Goal: Task Accomplishment & Management: Manage account settings

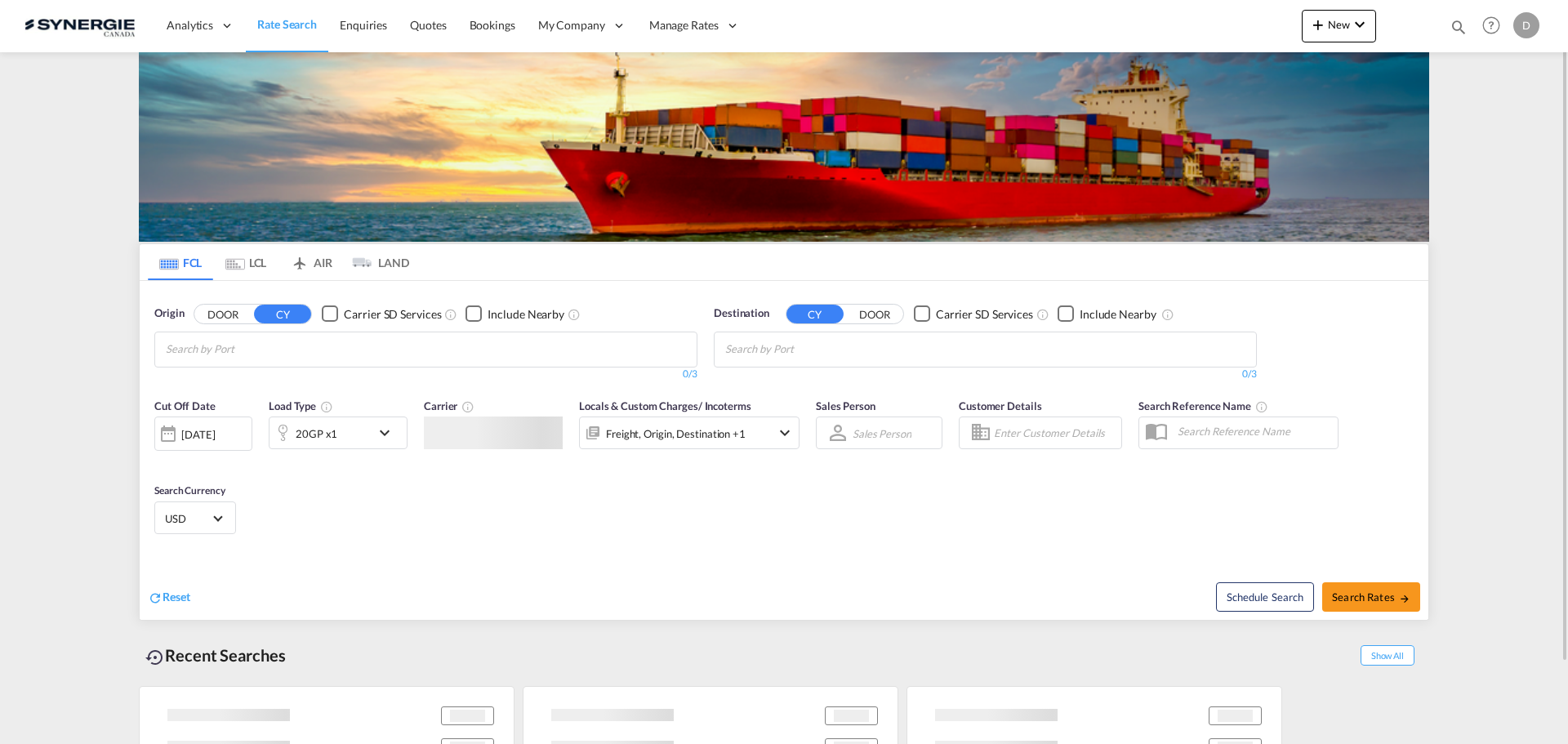
click at [1464, 27] on md-icon "icon-magnify" at bounding box center [1459, 27] width 18 height 18
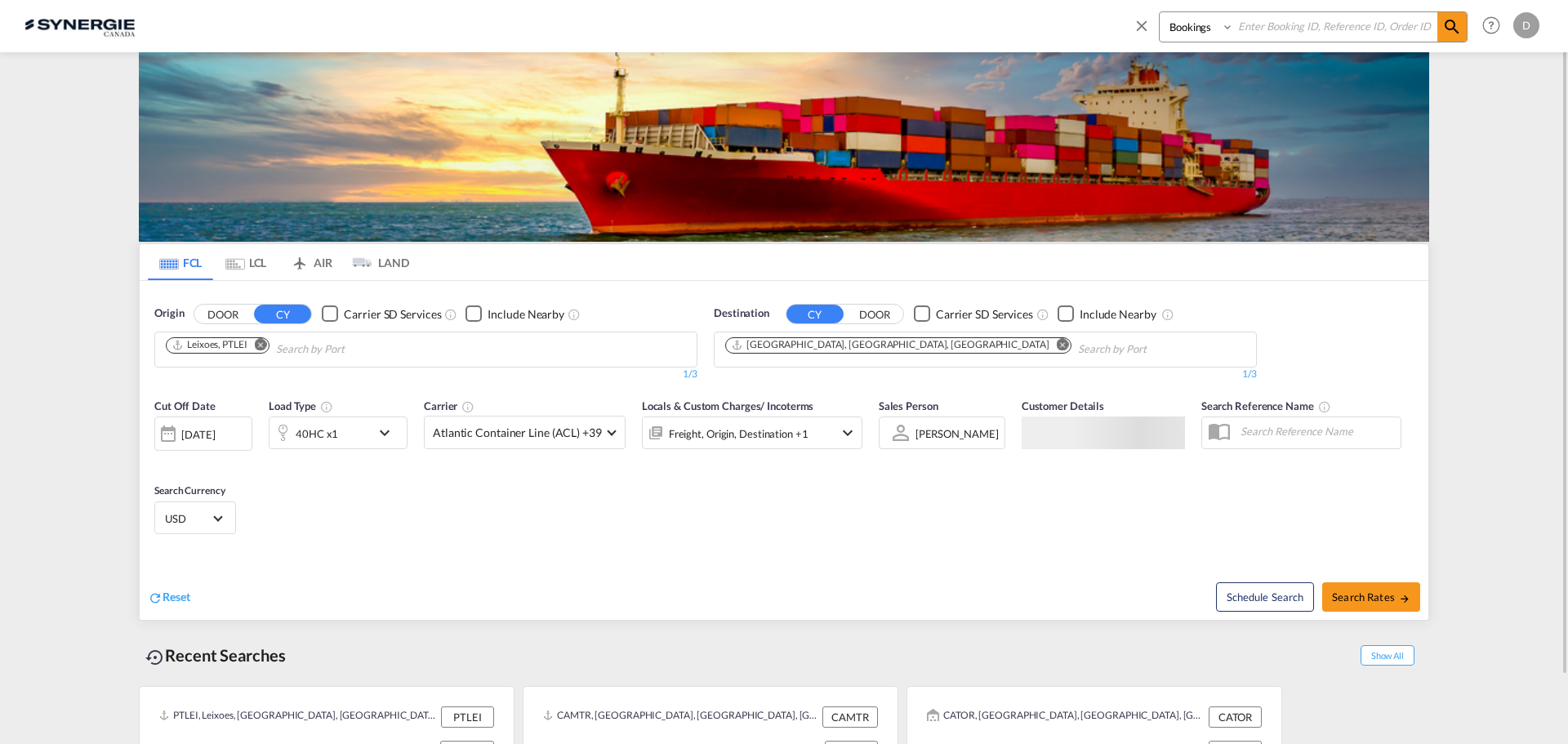
click at [1184, 22] on select "Bookings Quotes Enquiries" at bounding box center [1198, 27] width 78 height 29
select select "Quotes"
click at [1159, 12] on select "Bookings Quotes Enquiries" at bounding box center [1198, 27] width 78 height 29
click at [1315, 26] on input at bounding box center [1335, 26] width 203 height 28
type input "15079"
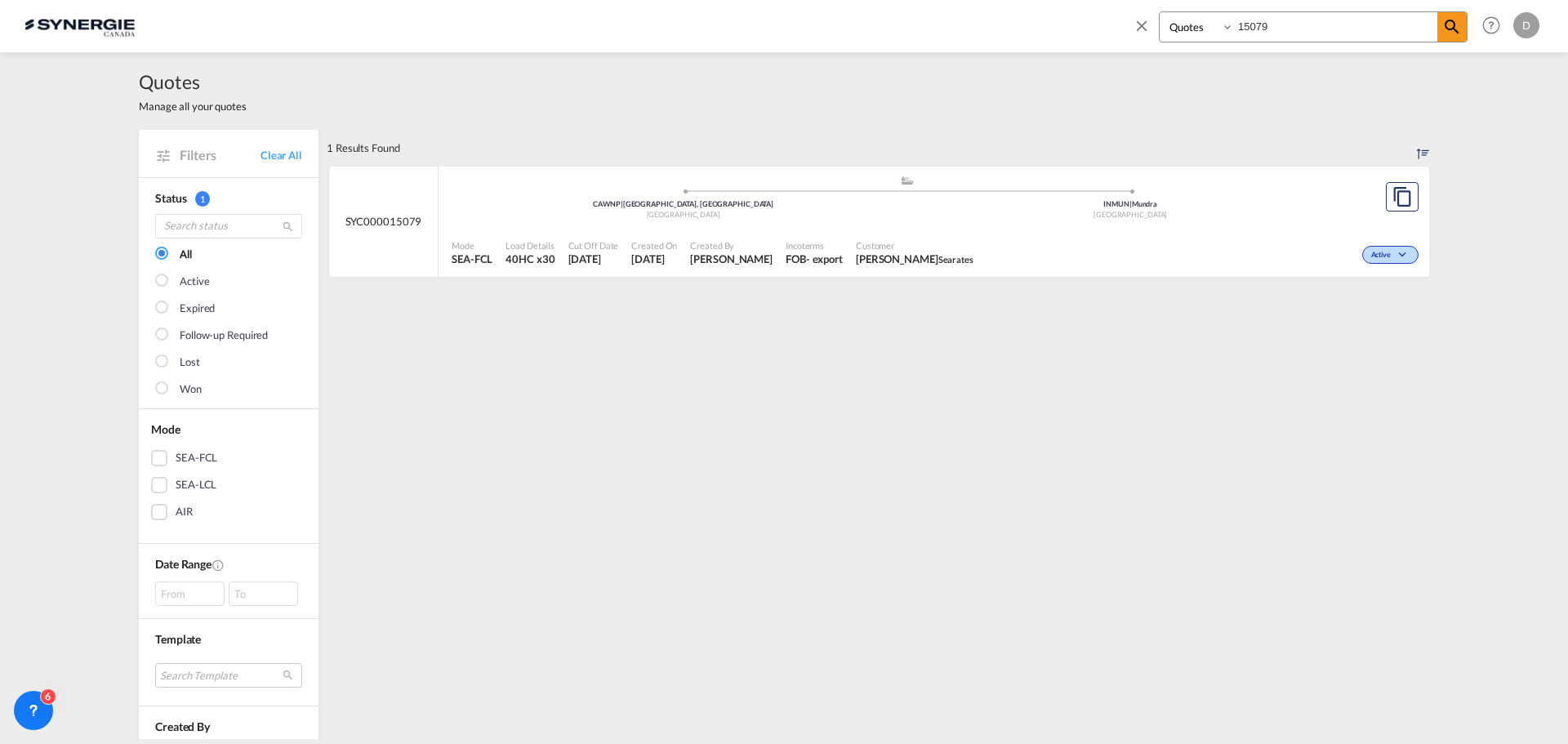
click at [856, 247] on span "Customer" at bounding box center [915, 246] width 117 height 12
click at [871, 256] on span "Alla Kovrova Searates" at bounding box center [915, 259] width 117 height 15
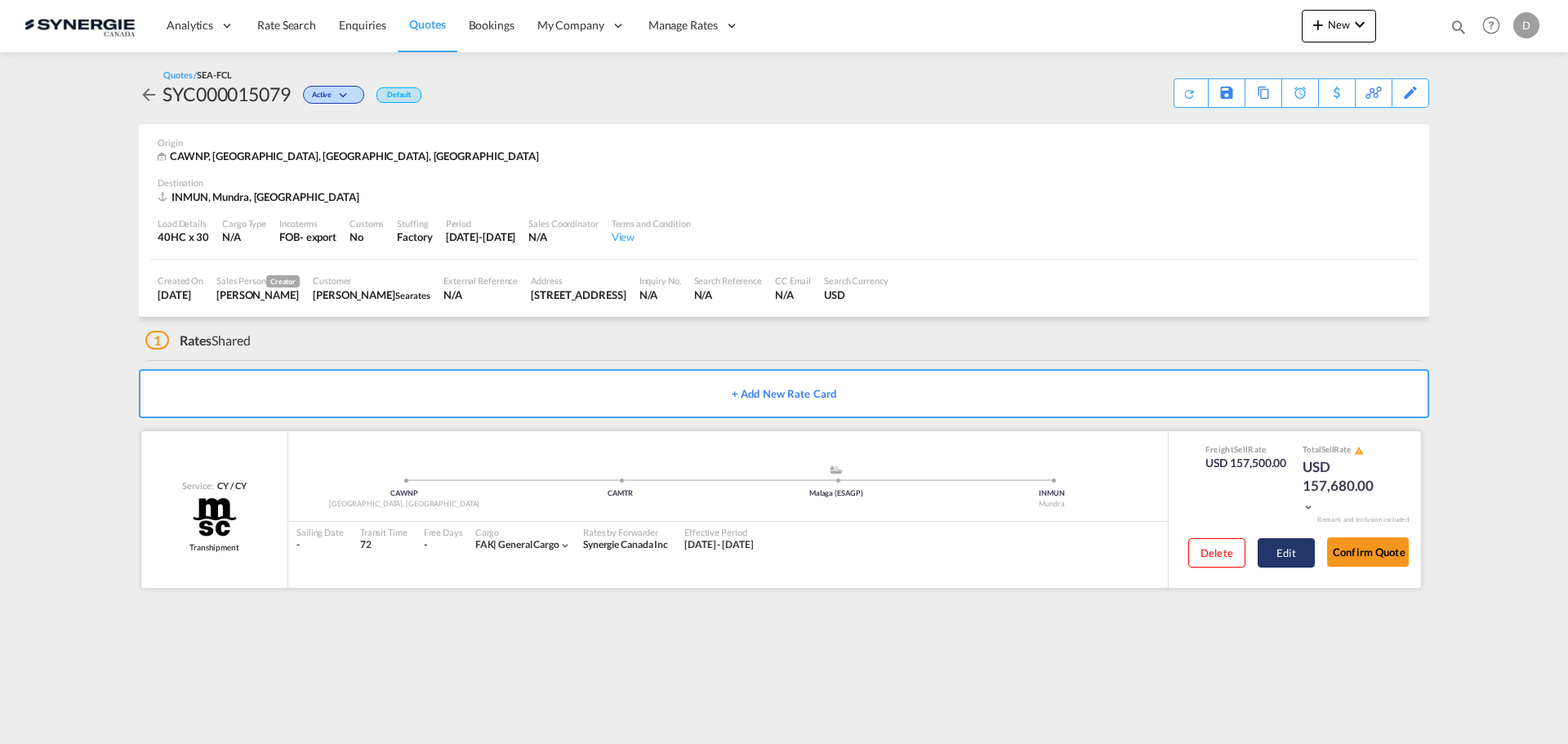
click at [1281, 545] on button "Edit" at bounding box center [1286, 553] width 57 height 29
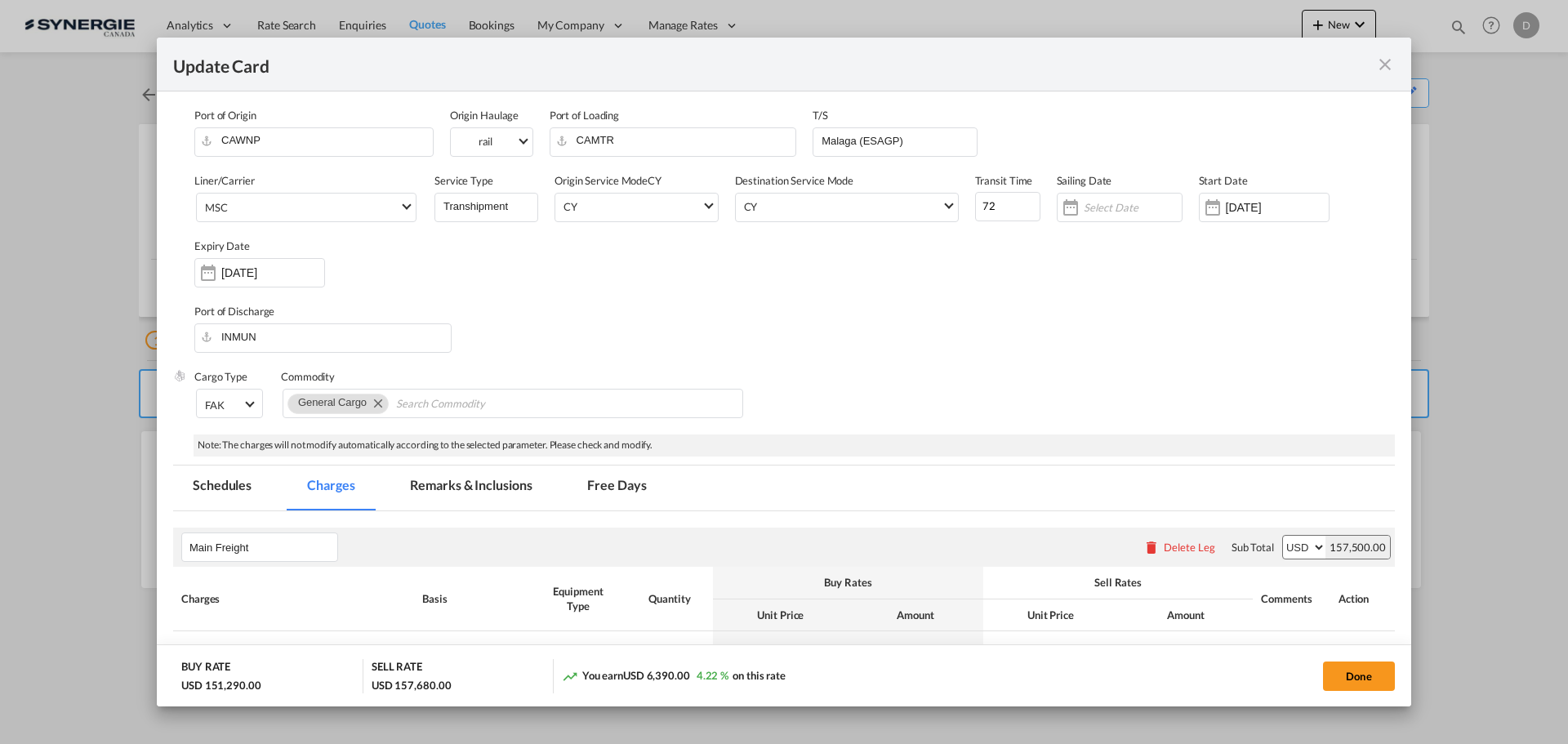
select select "per container"
select select "per B/L"
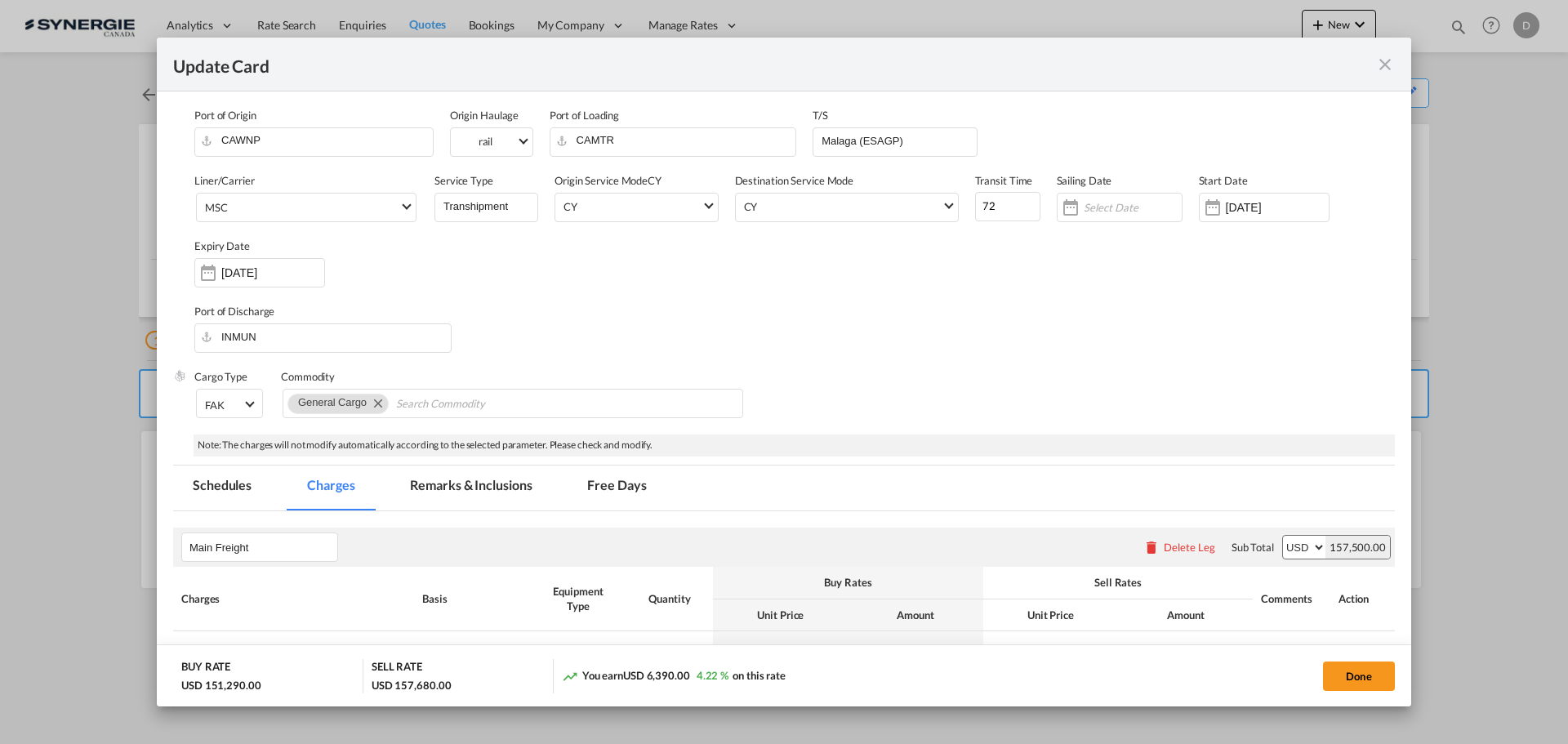
select select "per shipment"
click at [1386, 63] on md-icon "icon-close fg-AAA8AD m-0 pointer" at bounding box center [1384, 64] width 20 height 20
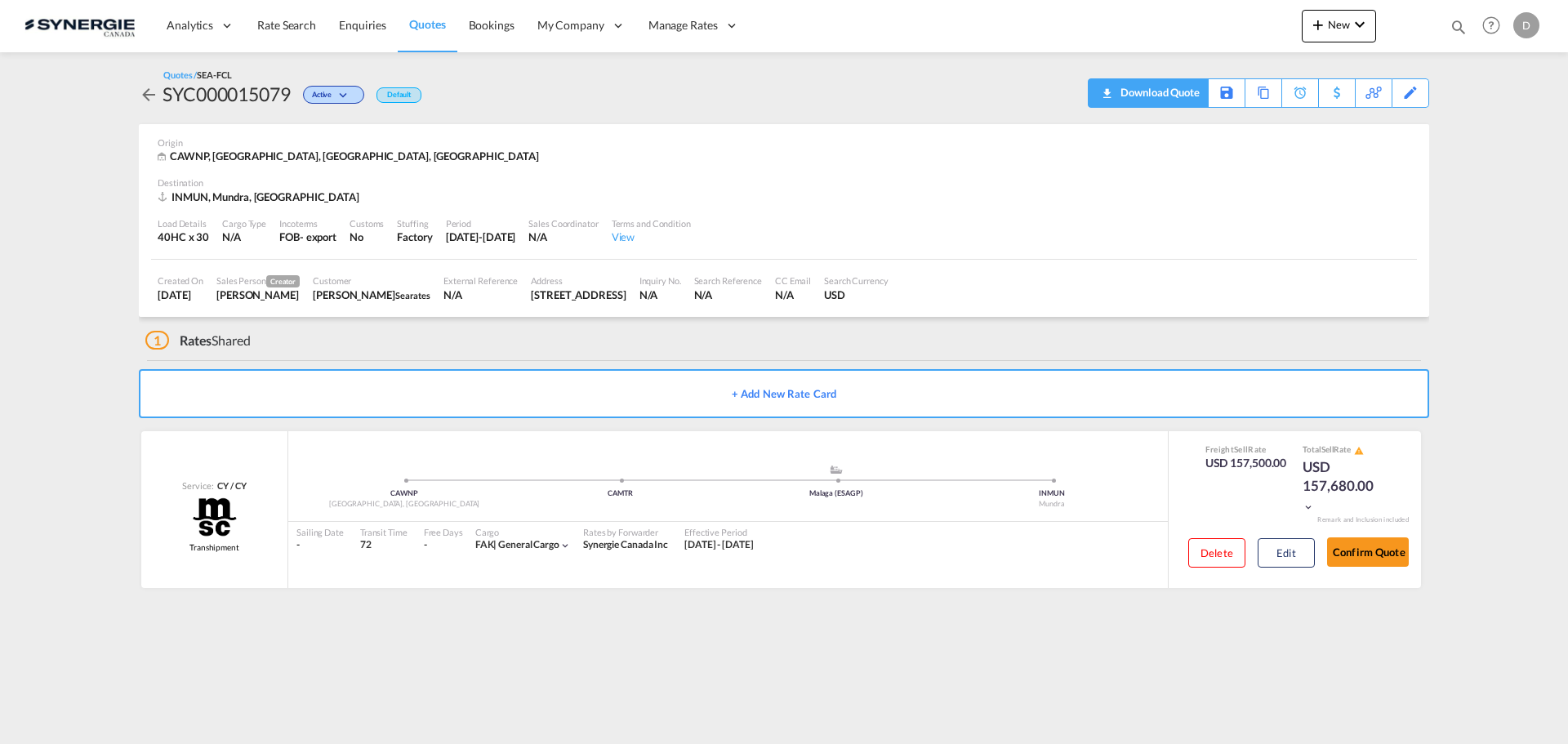
click at [1182, 96] on div "Download Quote" at bounding box center [1158, 92] width 84 height 26
click at [1451, 24] on md-icon "icon-magnify" at bounding box center [1459, 27] width 18 height 18
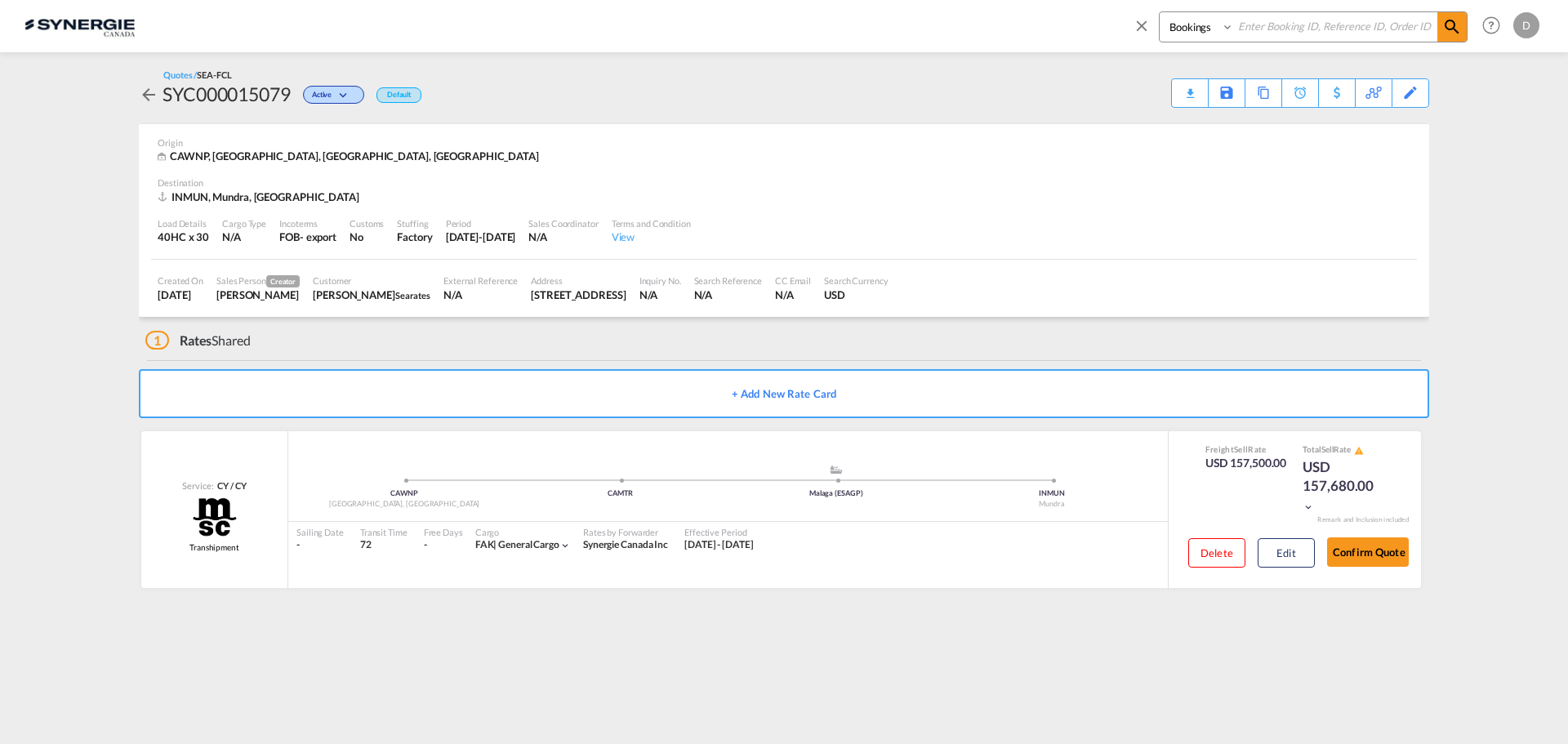
drag, startPoint x: 1170, startPoint y: 20, endPoint x: 1182, endPoint y: 34, distance: 18.4
click at [1170, 20] on select "Bookings Quotes Enquiries" at bounding box center [1198, 27] width 78 height 29
select select "Quotes"
click at [1159, 12] on select "Bookings Quotes Enquiries" at bounding box center [1198, 27] width 78 height 29
click at [1284, 26] on input at bounding box center [1335, 26] width 203 height 28
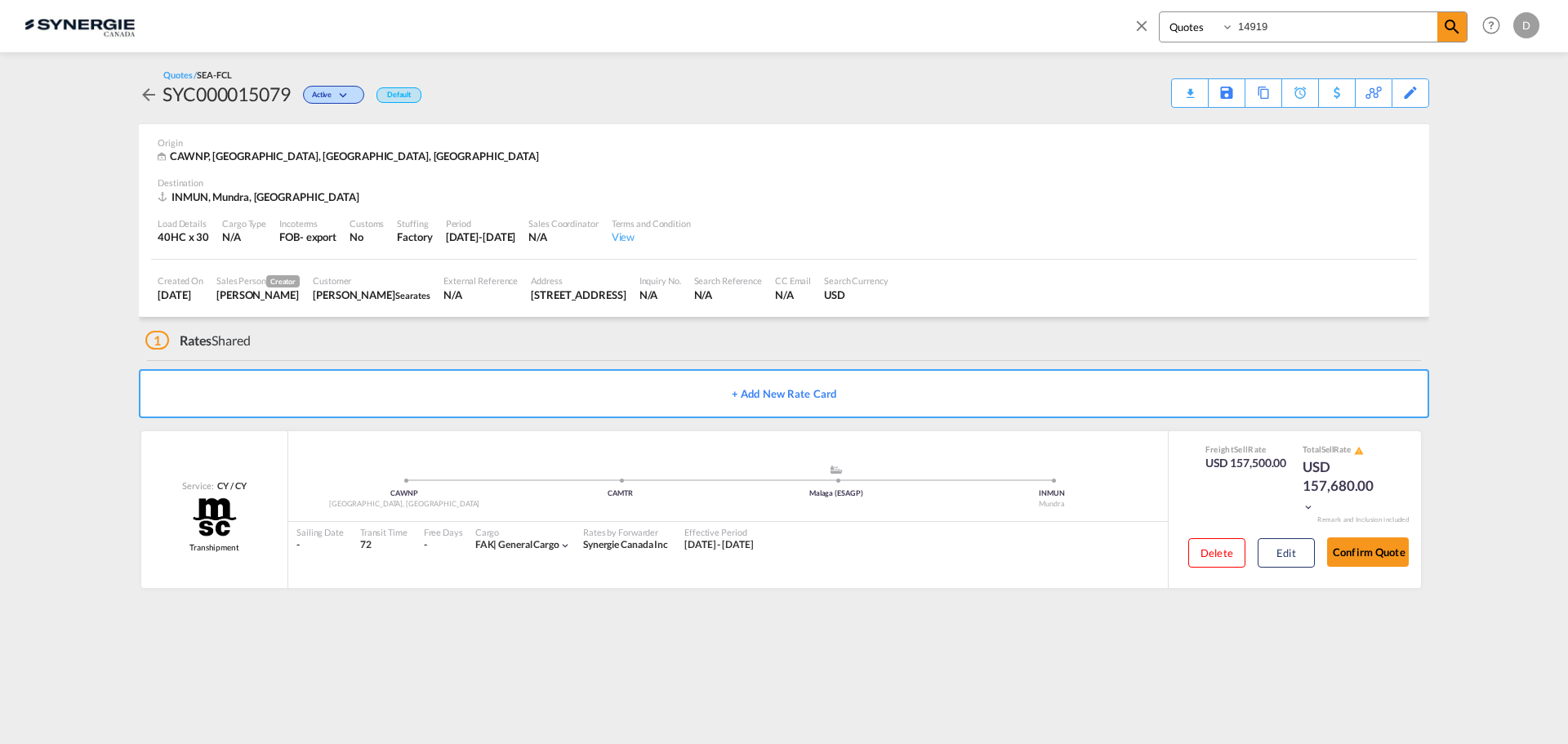
type input "14919"
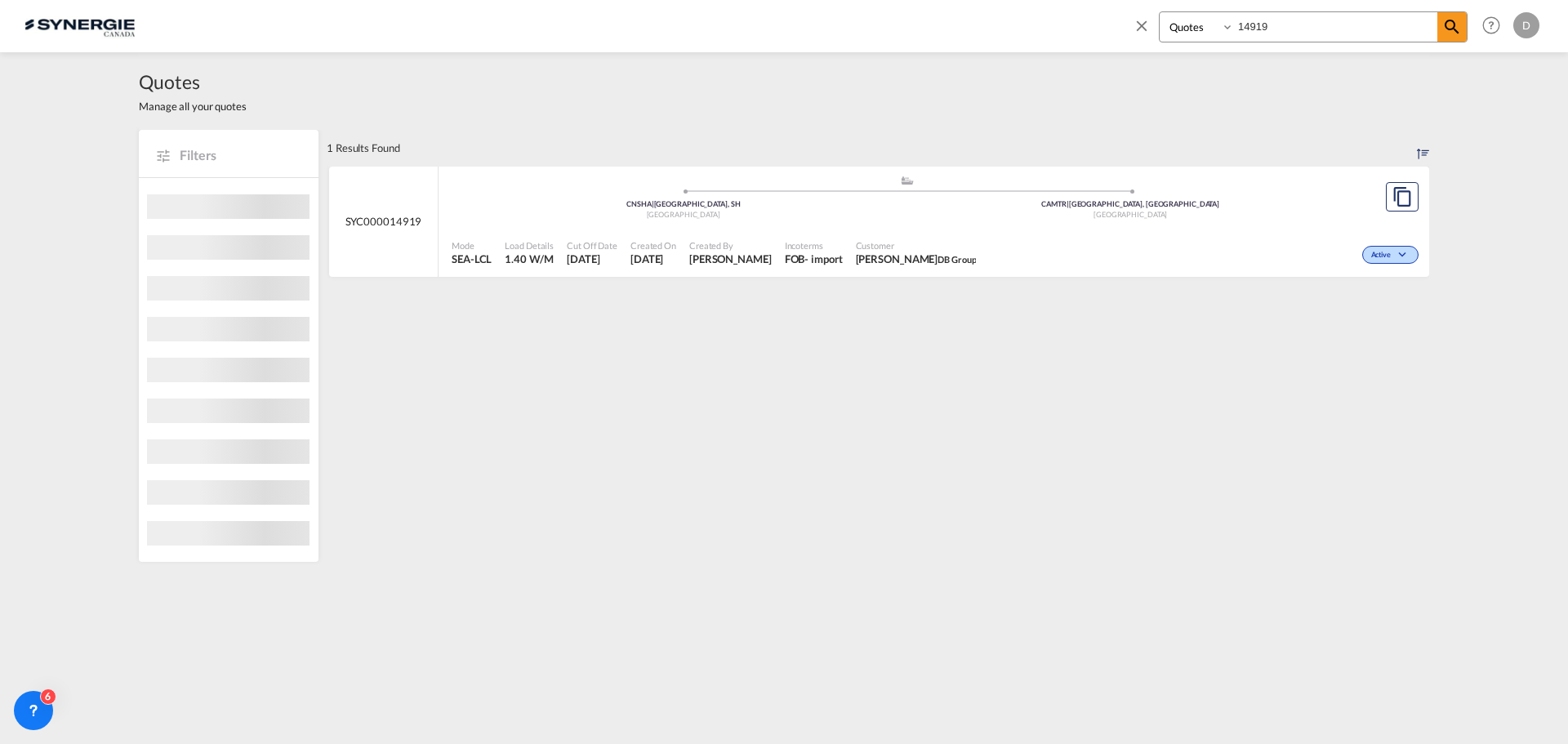
click at [784, 261] on div "FOB" at bounding box center [795, 259] width 21 height 15
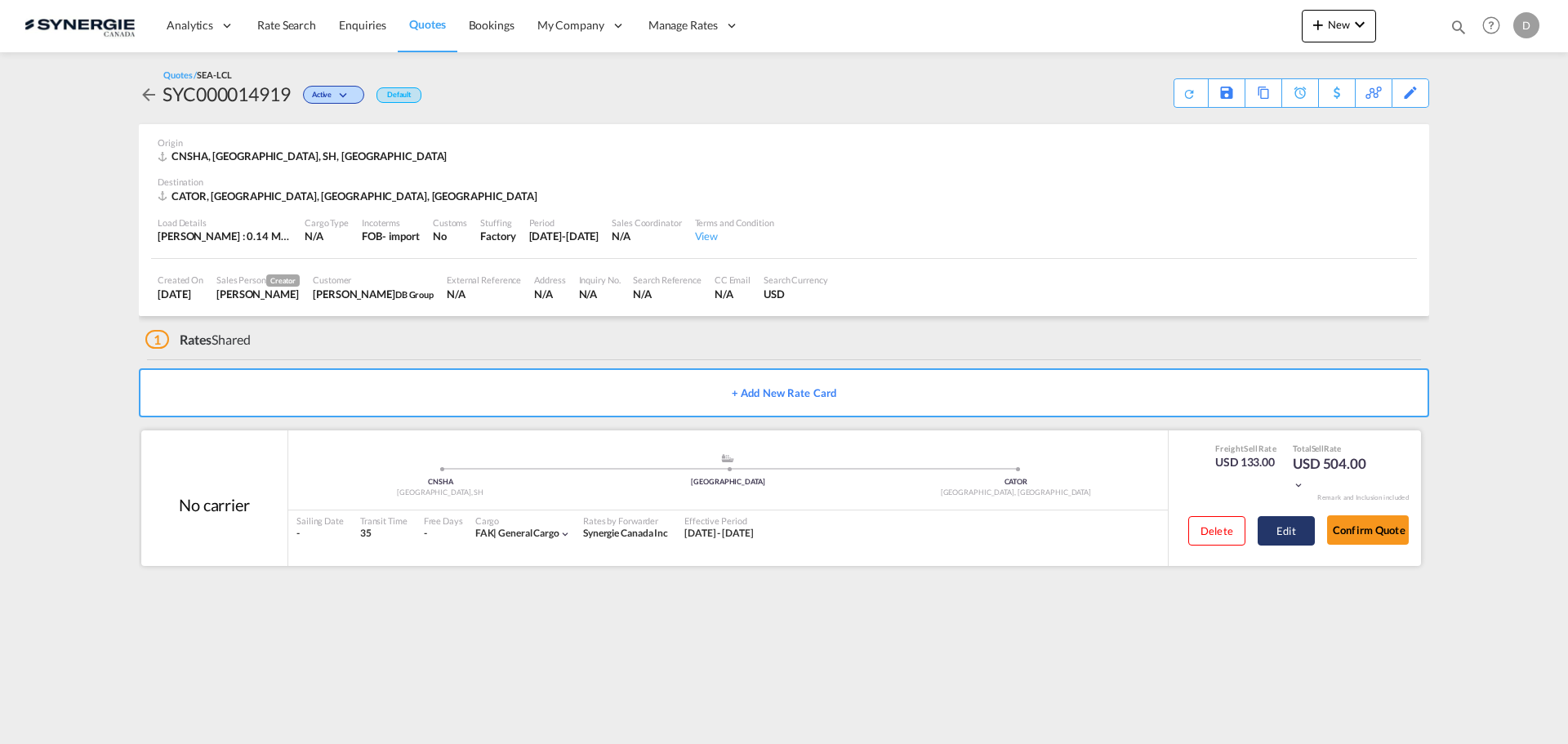
click at [1284, 535] on button "Edit" at bounding box center [1286, 531] width 57 height 29
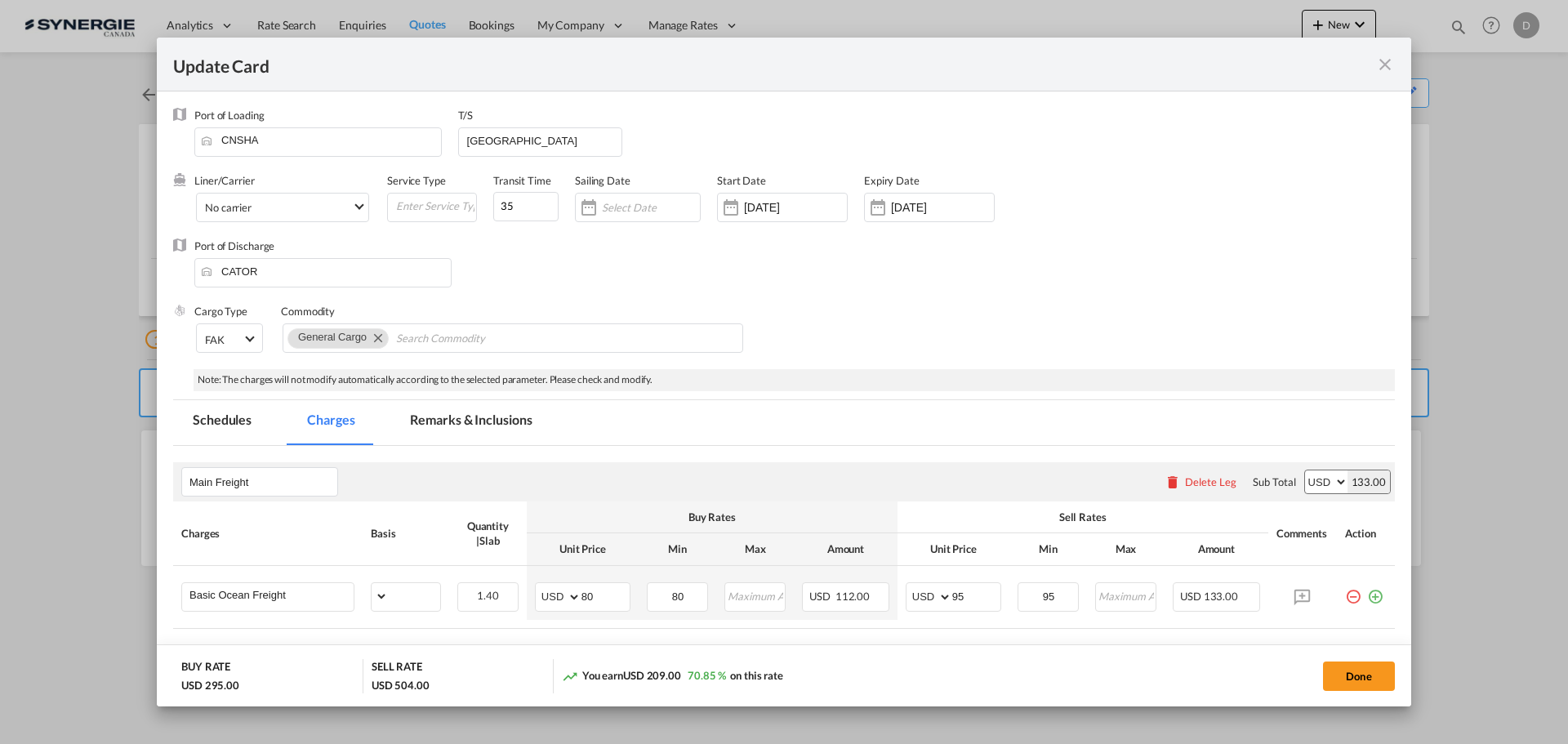
select select "per_w/m"
select select "per_hbl"
select select "per_w/m"
select select "flat"
select select "per_bl"
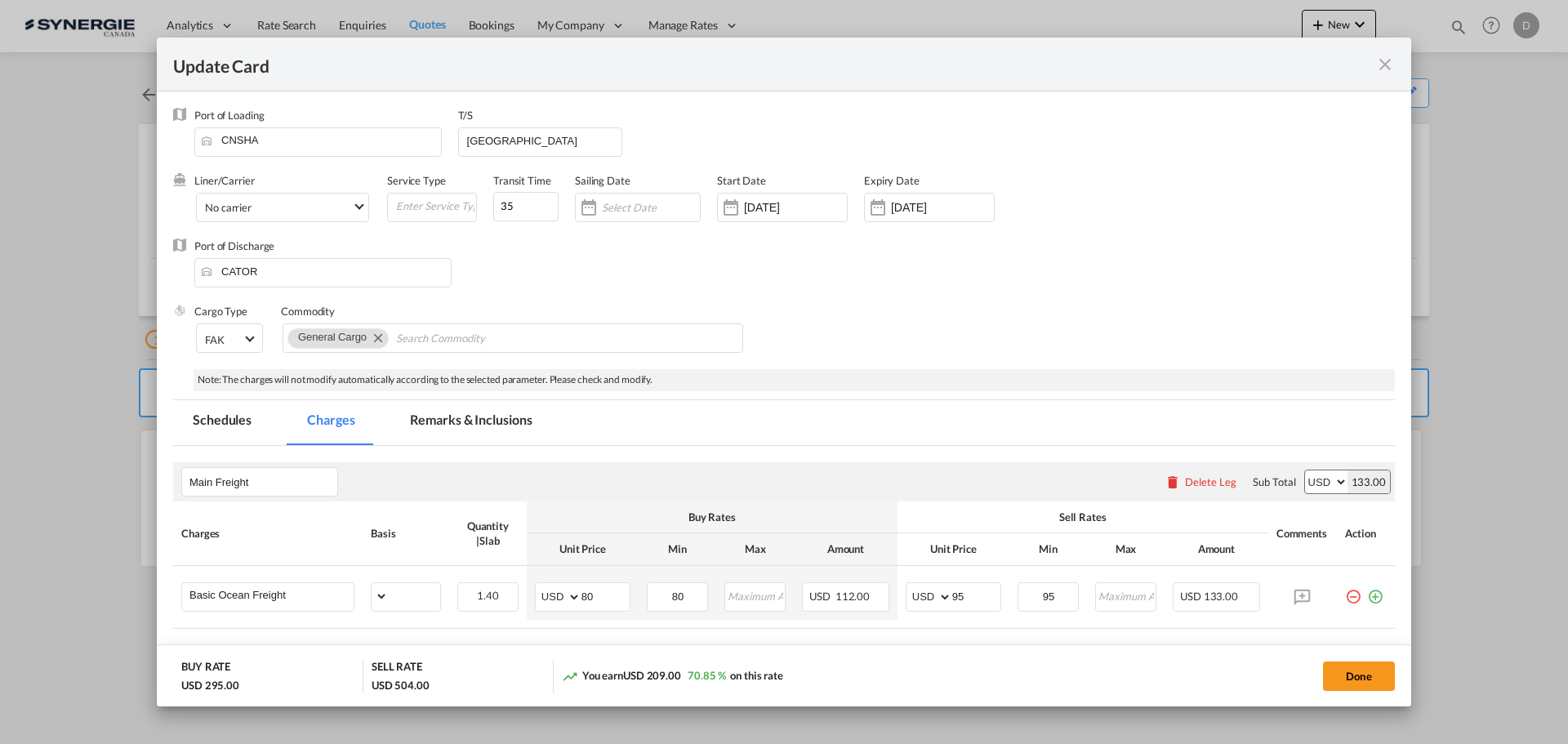
select select "per_bl"
select select "per_shipment"
click at [1384, 59] on md-icon "icon-close fg-AAA8AD m-0 pointer" at bounding box center [1384, 64] width 20 height 20
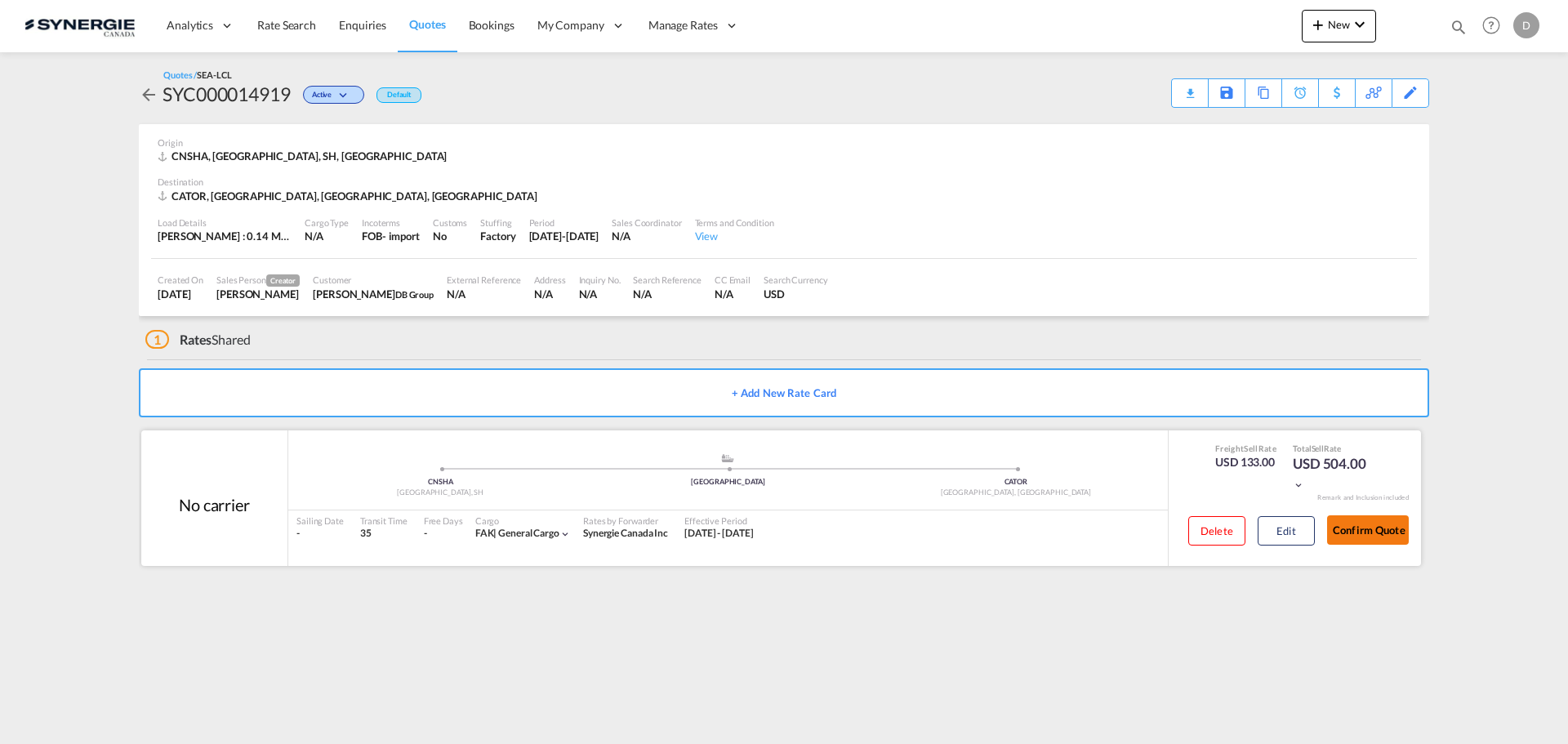
click at [1370, 529] on button "Confirm Quote" at bounding box center [1367, 530] width 82 height 29
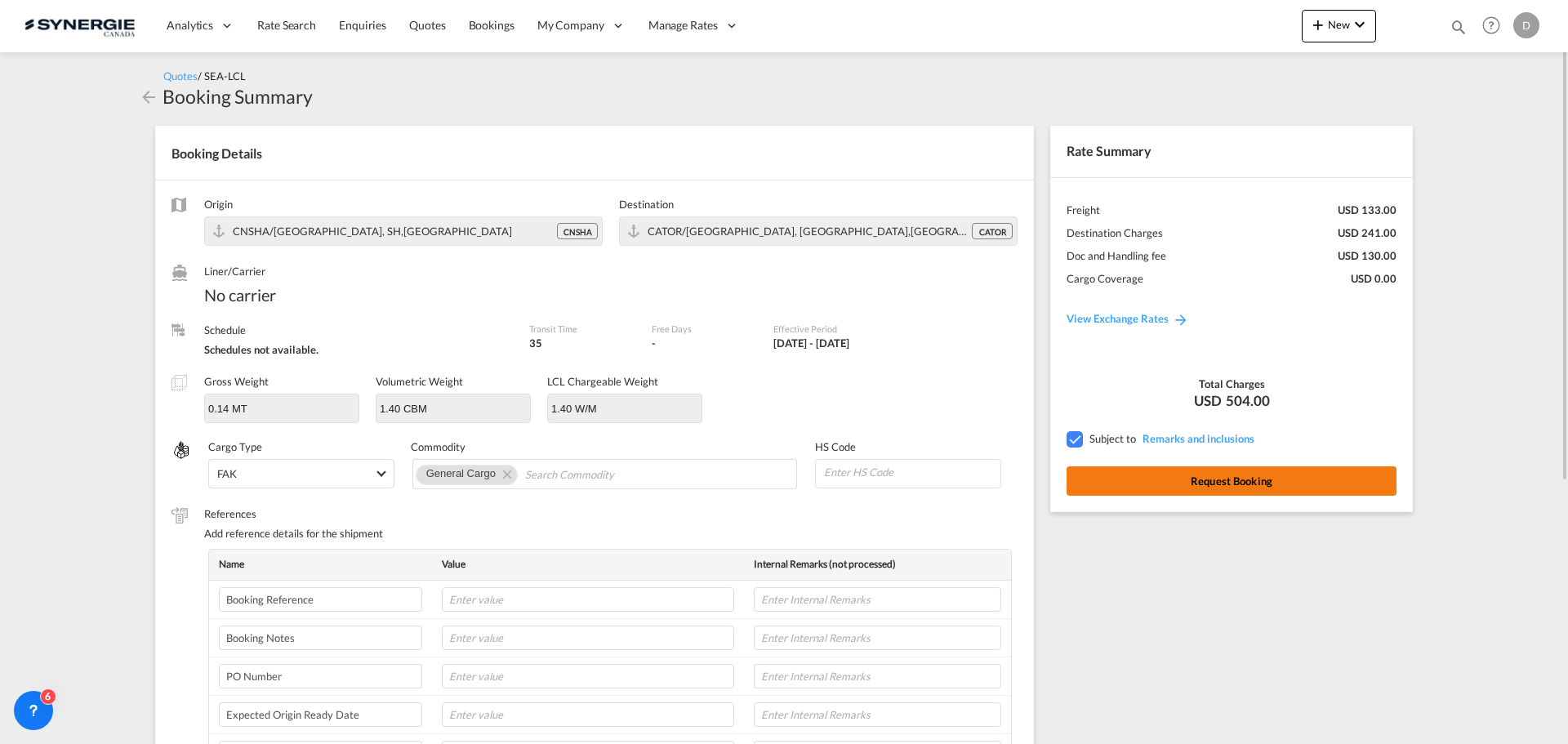
click at [1291, 485] on button "Request Booking" at bounding box center [1231, 481] width 330 height 29
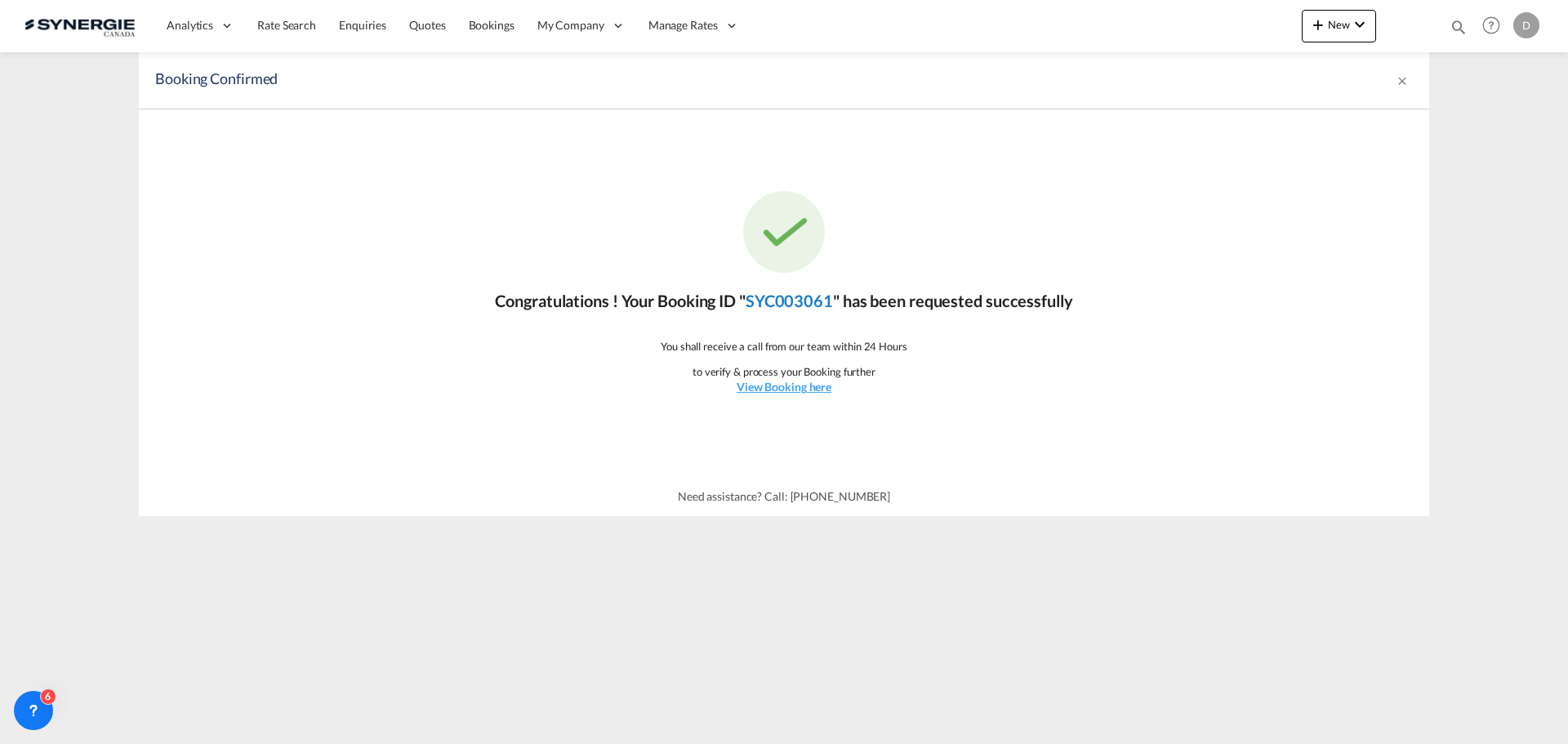
click at [780, 303] on link "SYC003061" at bounding box center [789, 300] width 87 height 20
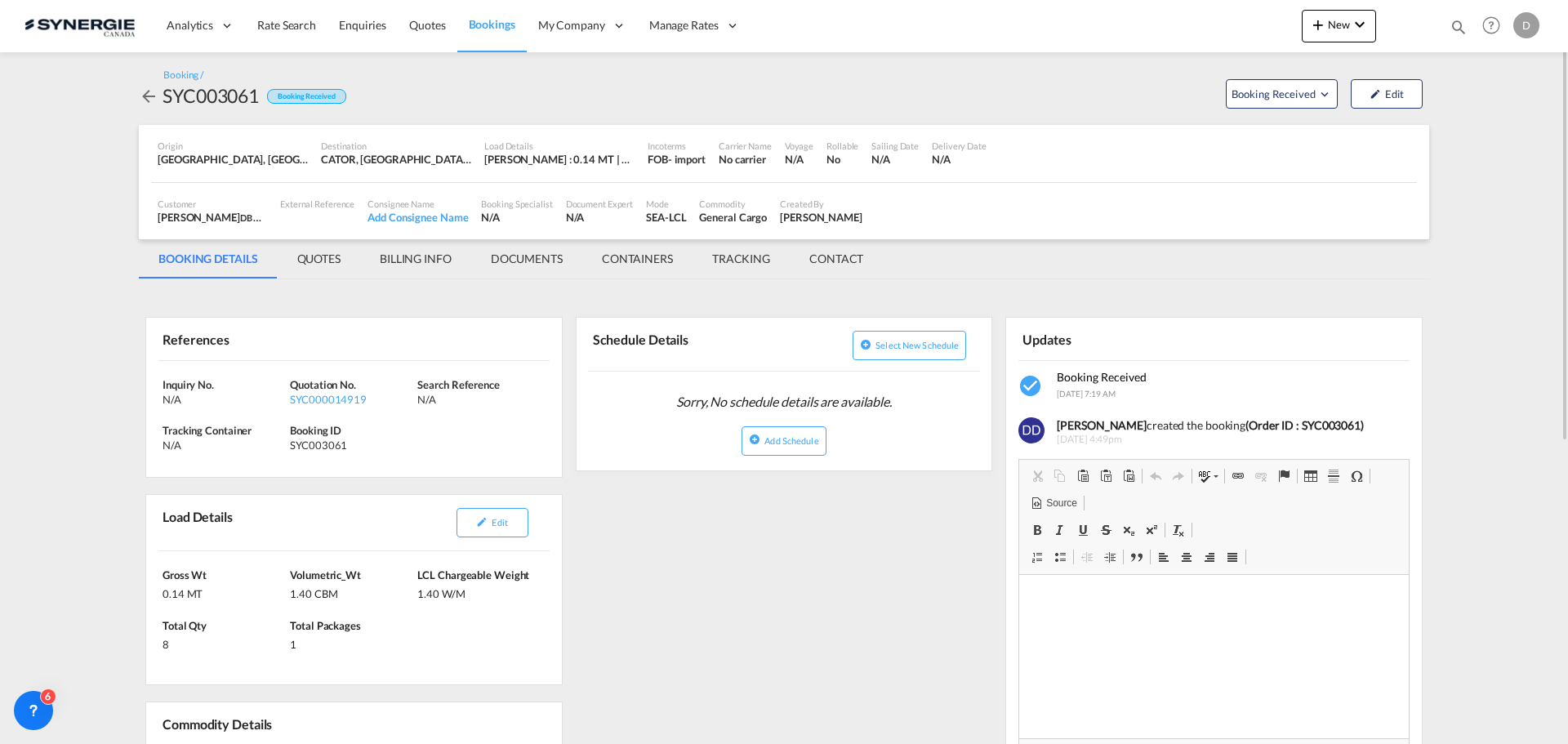
click at [187, 87] on div "SYC003061" at bounding box center [211, 96] width 97 height 26
copy div "SYC003061"
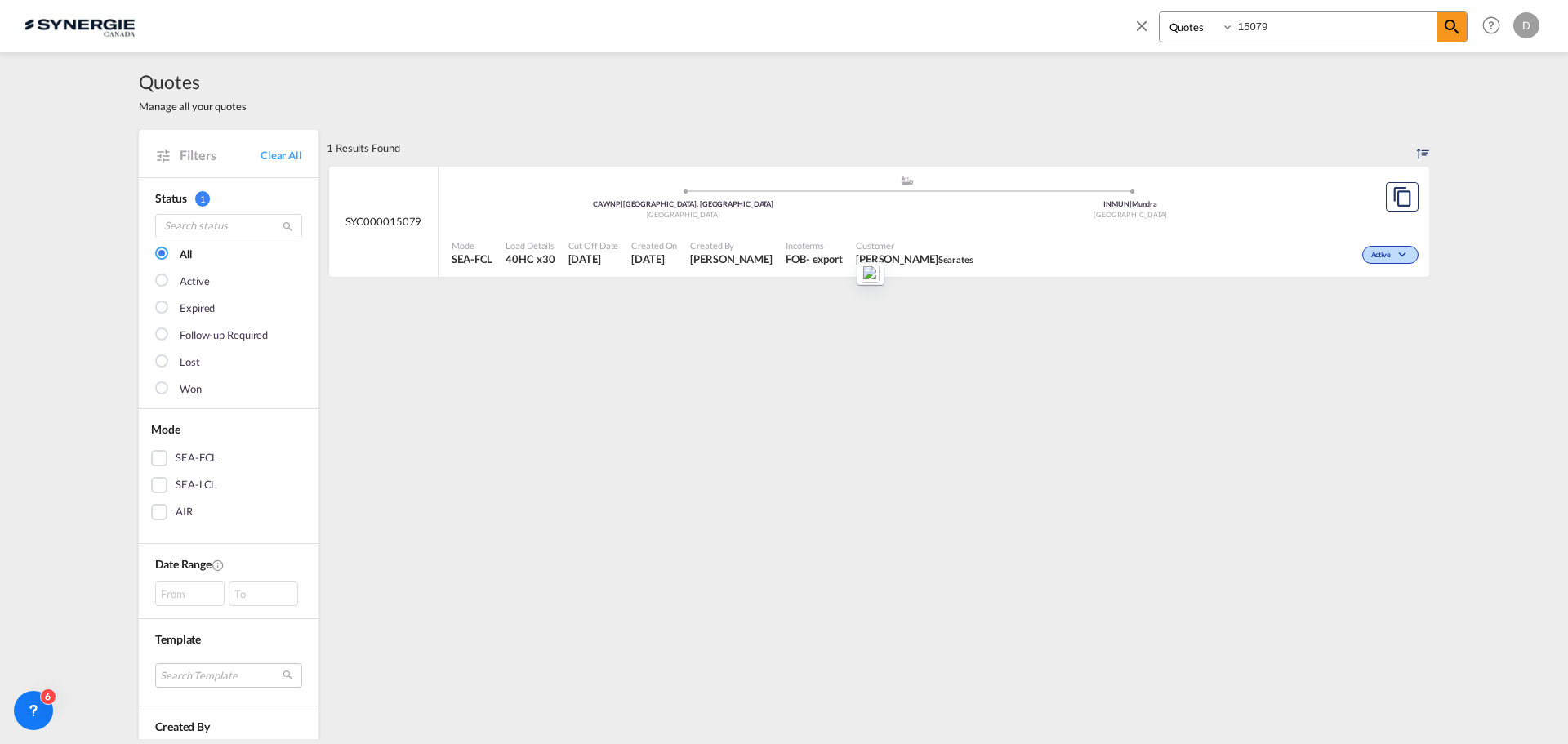
select select "Quotes"
click at [1144, 27] on md-icon "icon-close" at bounding box center [1141, 25] width 18 height 18
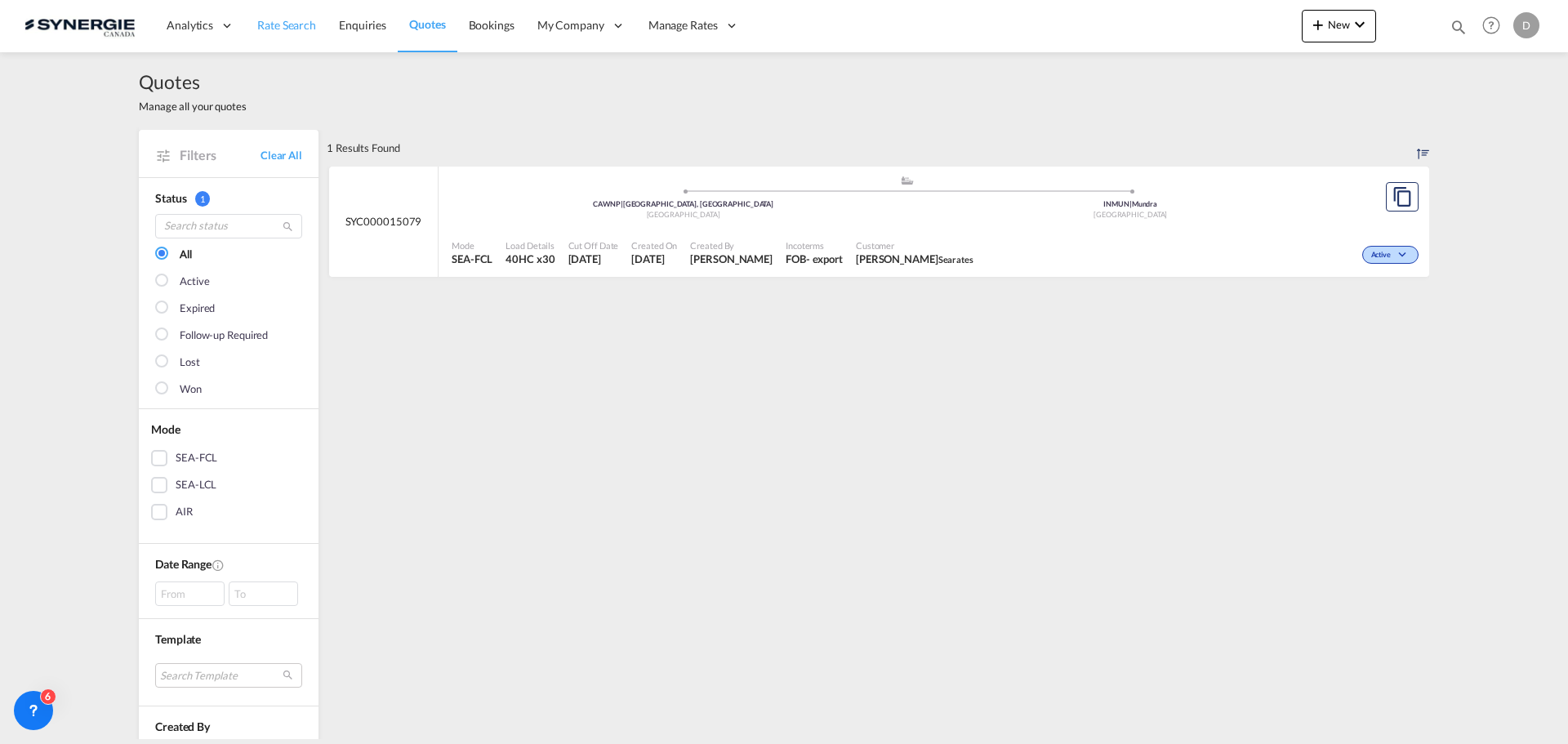
click at [296, 27] on span "Rate Search" at bounding box center [286, 25] width 59 height 14
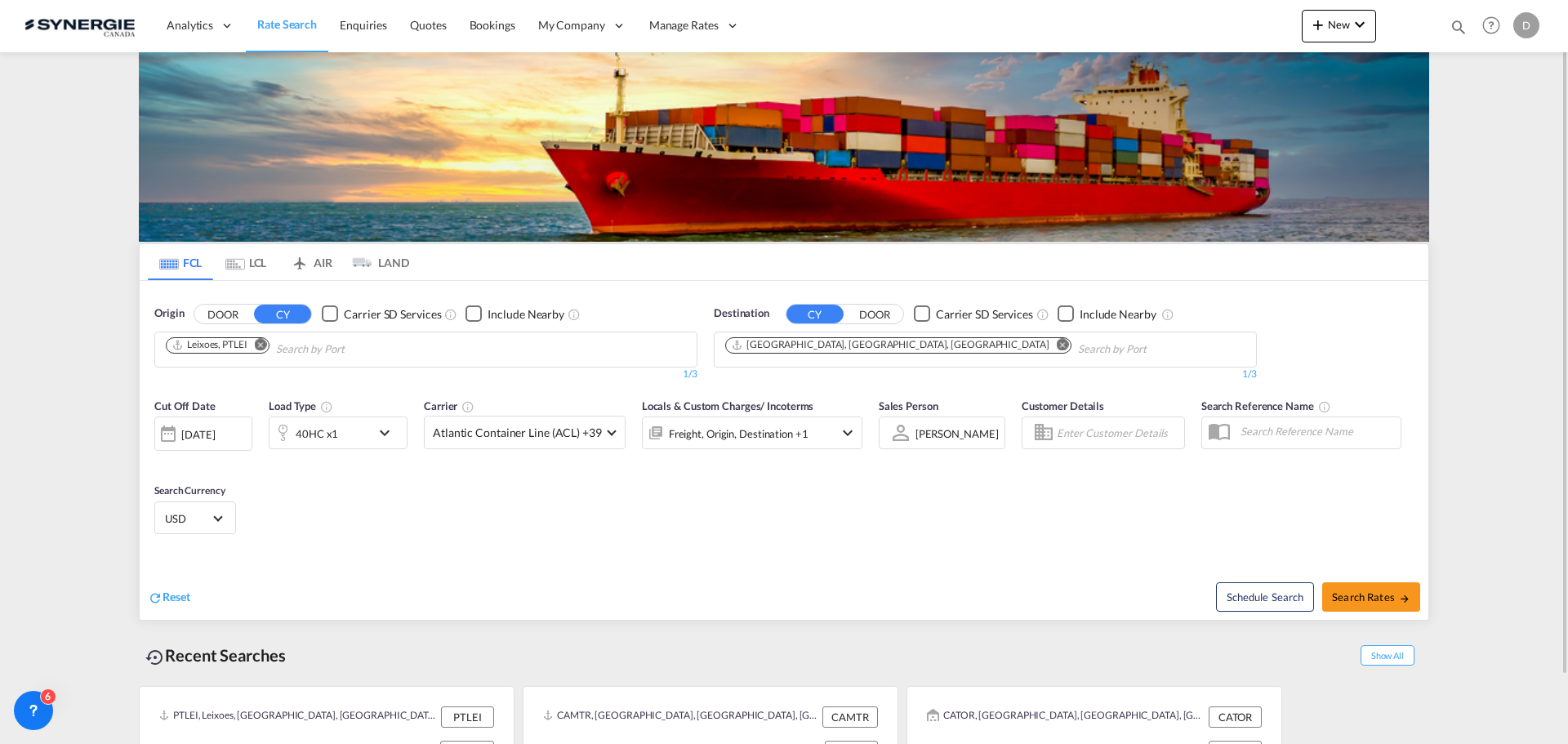
click at [949, 564] on div "Schedule Search Search Rates" at bounding box center [1108, 588] width 640 height 63
click at [1459, 27] on md-icon "icon-magnify" at bounding box center [1459, 27] width 18 height 18
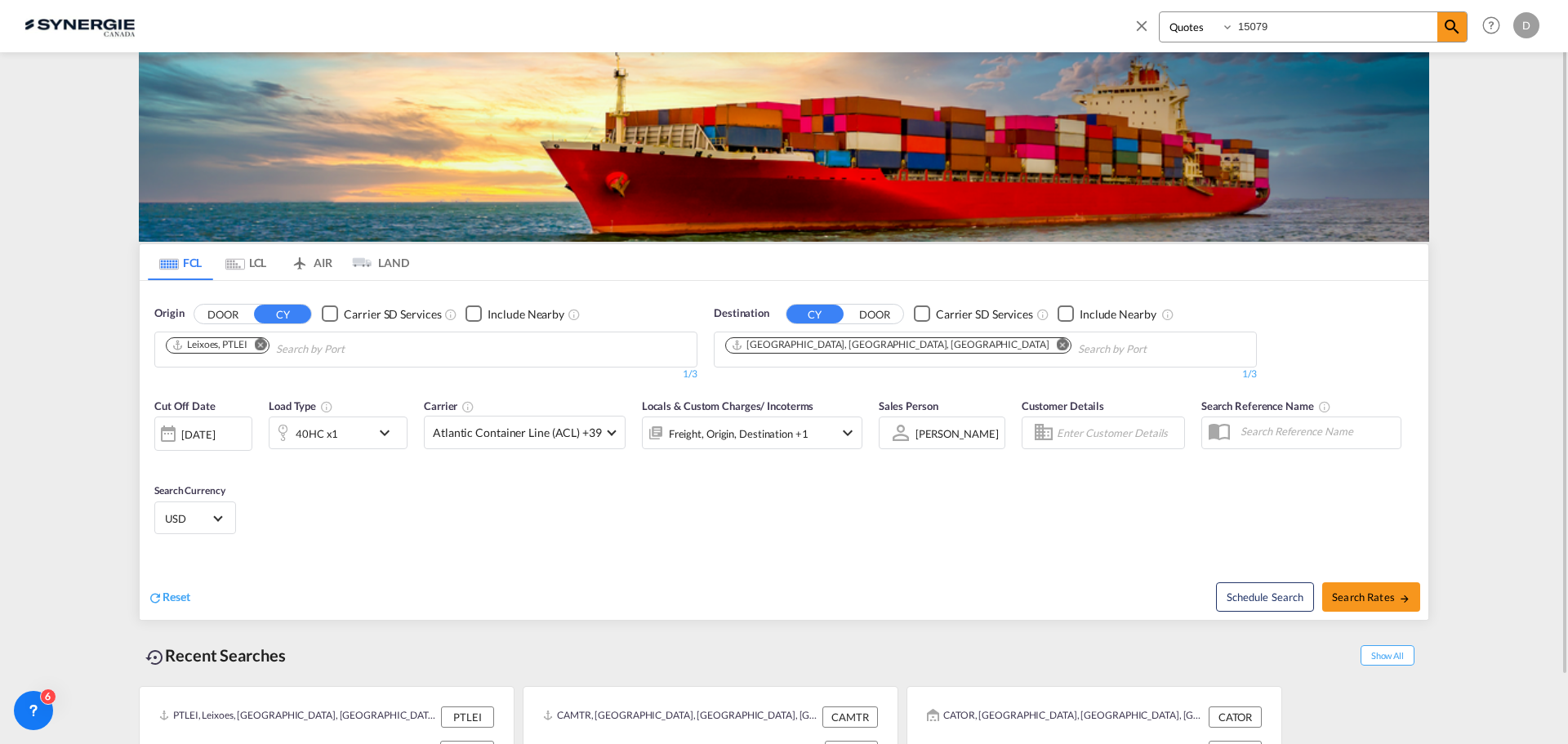
click at [1187, 28] on select "Bookings Quotes Enquiries" at bounding box center [1198, 27] width 78 height 29
click at [1159, 12] on select "Bookings Quotes Enquiries" at bounding box center [1198, 27] width 78 height 29
click at [1250, 28] on input "15079" at bounding box center [1335, 26] width 203 height 28
click at [1256, 22] on input "15079" at bounding box center [1335, 26] width 203 height 28
click at [1258, 29] on input "15079" at bounding box center [1335, 26] width 203 height 28
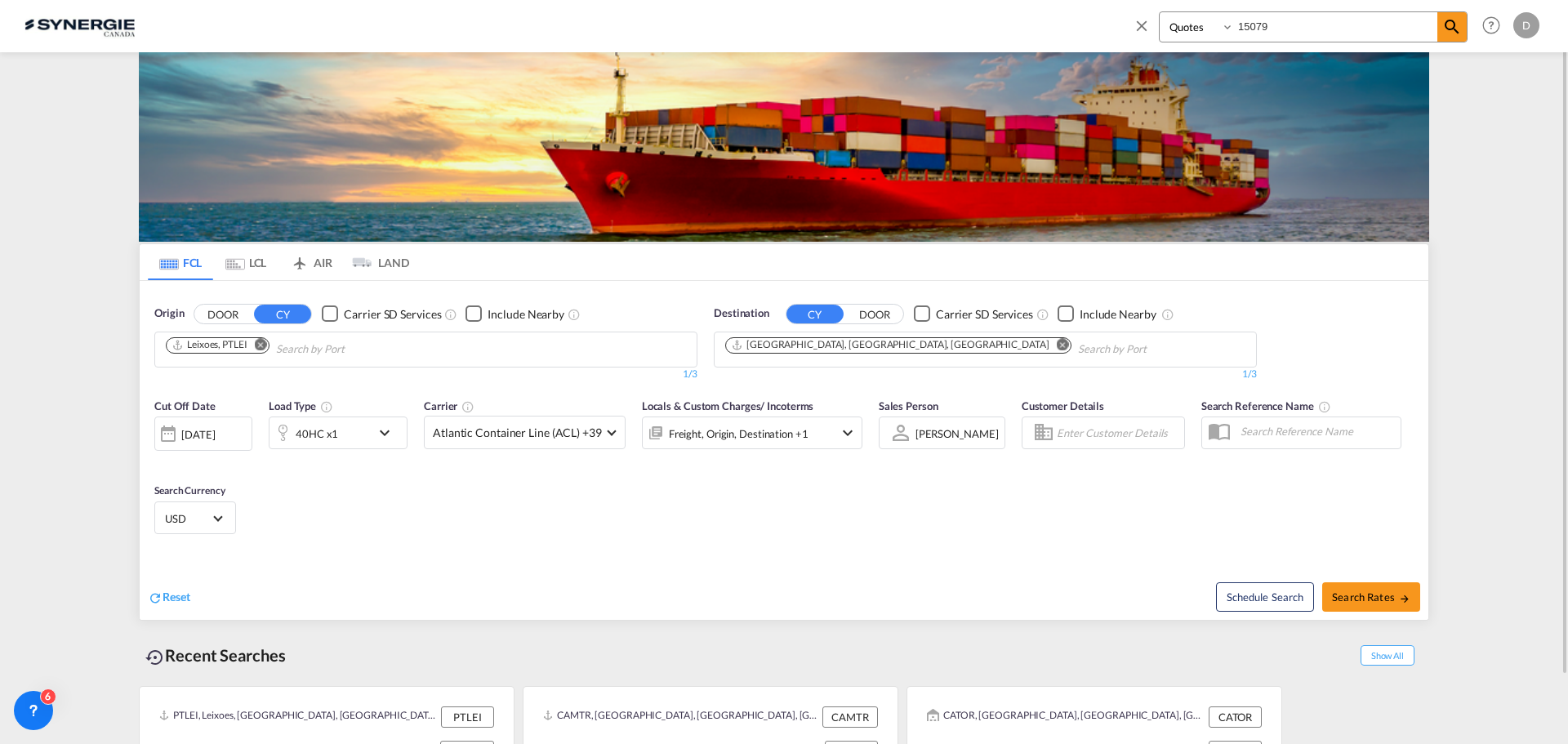
click at [1258, 28] on input "15079" at bounding box center [1335, 26] width 203 height 28
type input "14713"
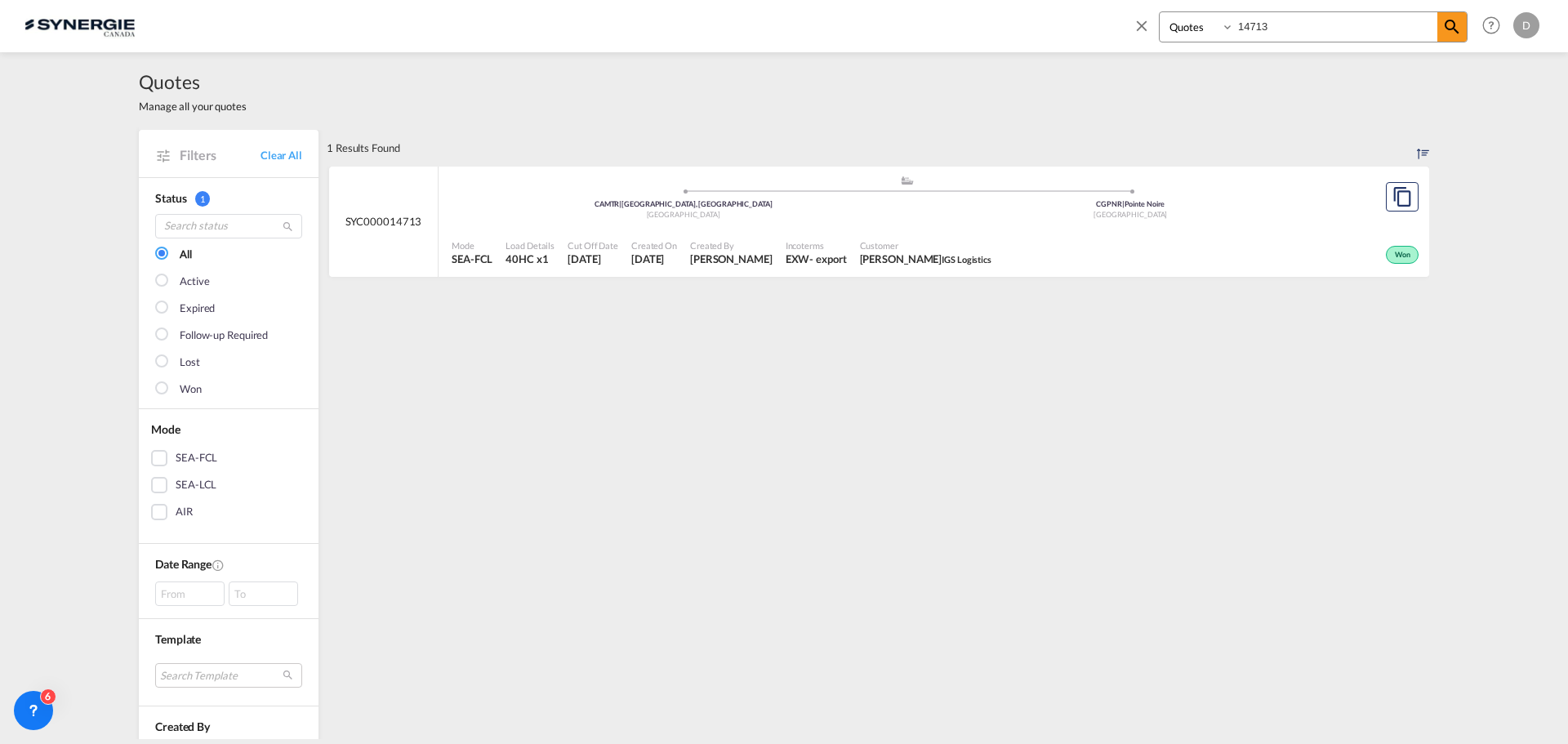
click at [860, 259] on span "[PERSON_NAME] IGS Logistics" at bounding box center [926, 259] width 132 height 15
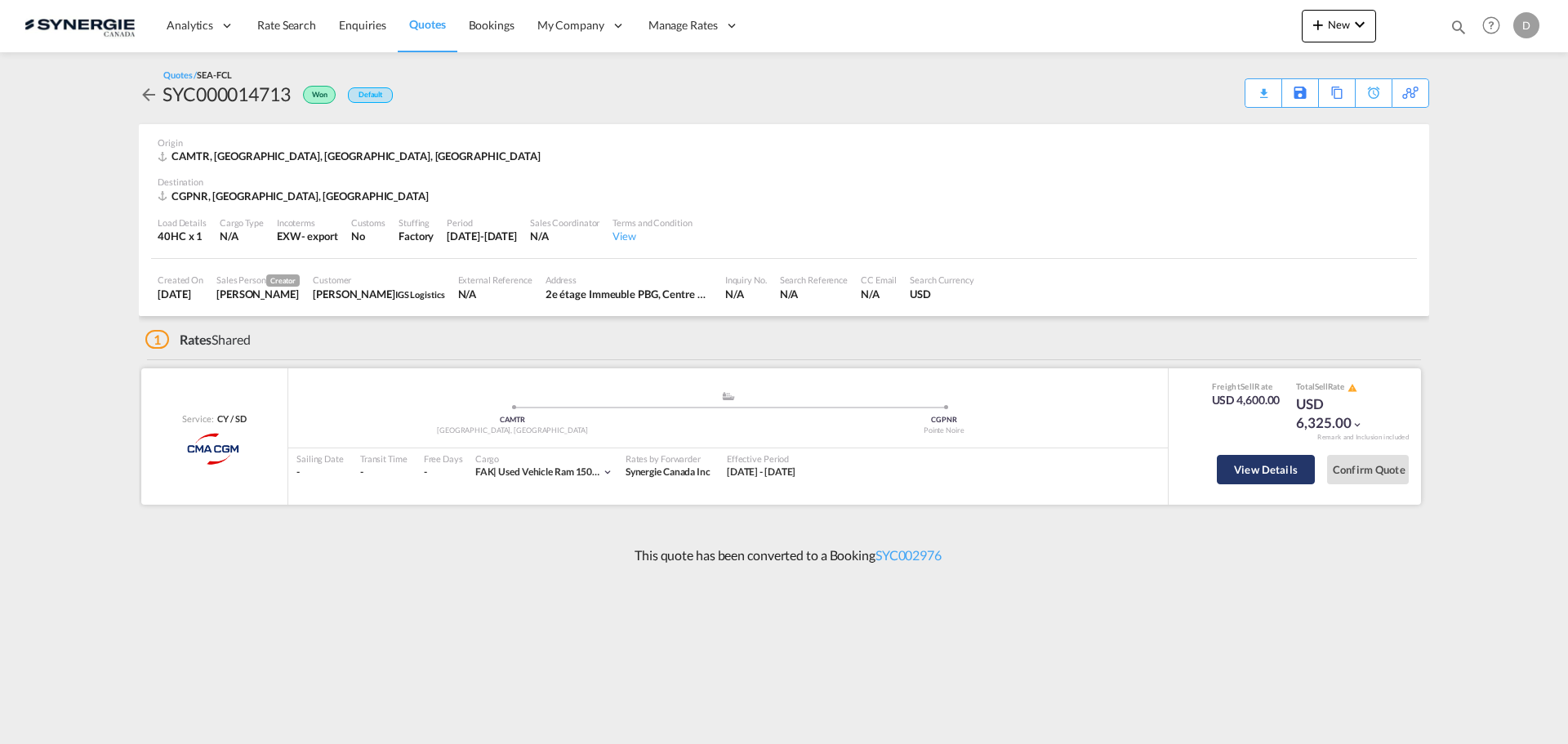
click at [1247, 473] on button "View Details" at bounding box center [1266, 470] width 98 height 29
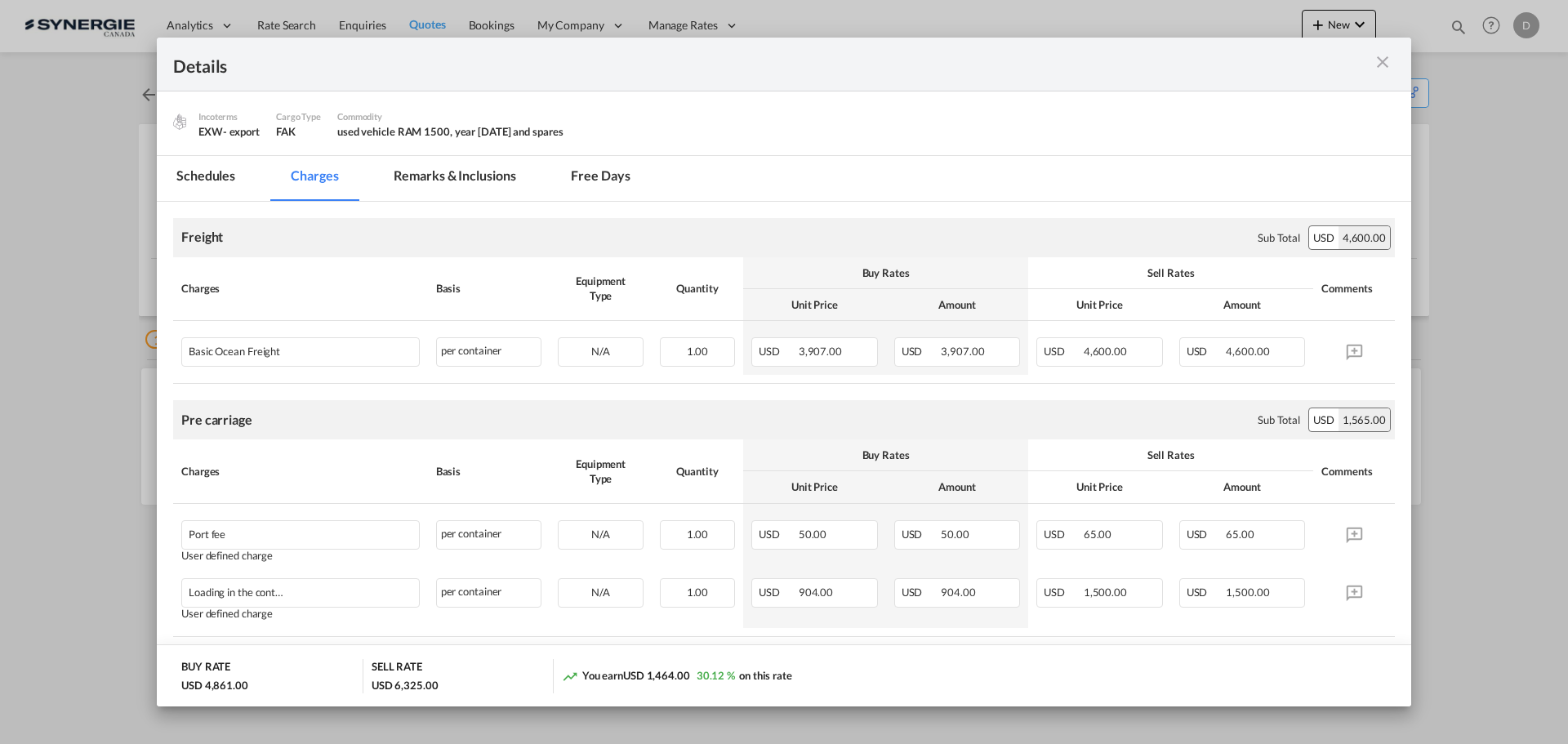
scroll to position [163, 0]
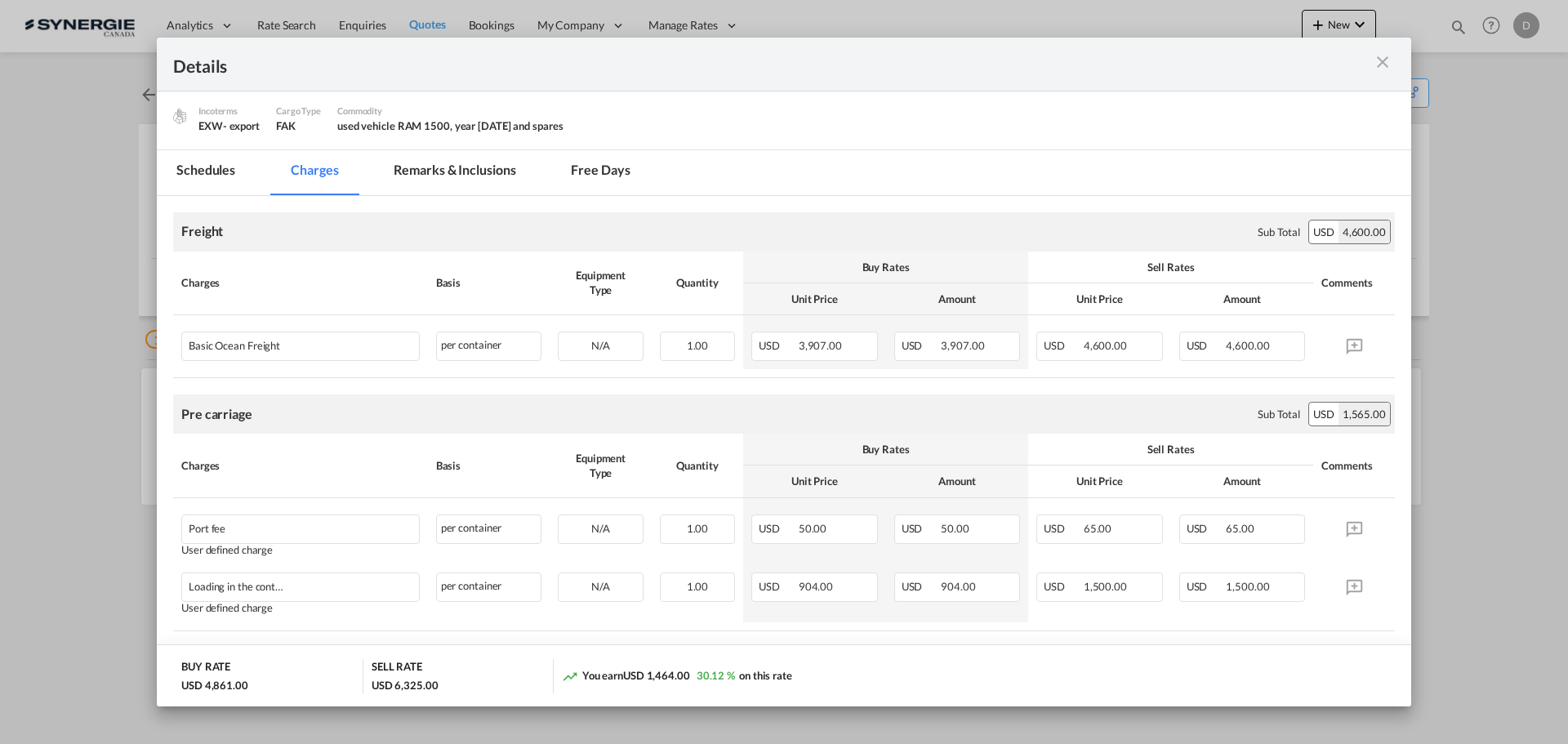
click at [1381, 65] on md-icon "icon-close m-3 fg-AAA8AD cursor" at bounding box center [1383, 62] width 20 height 20
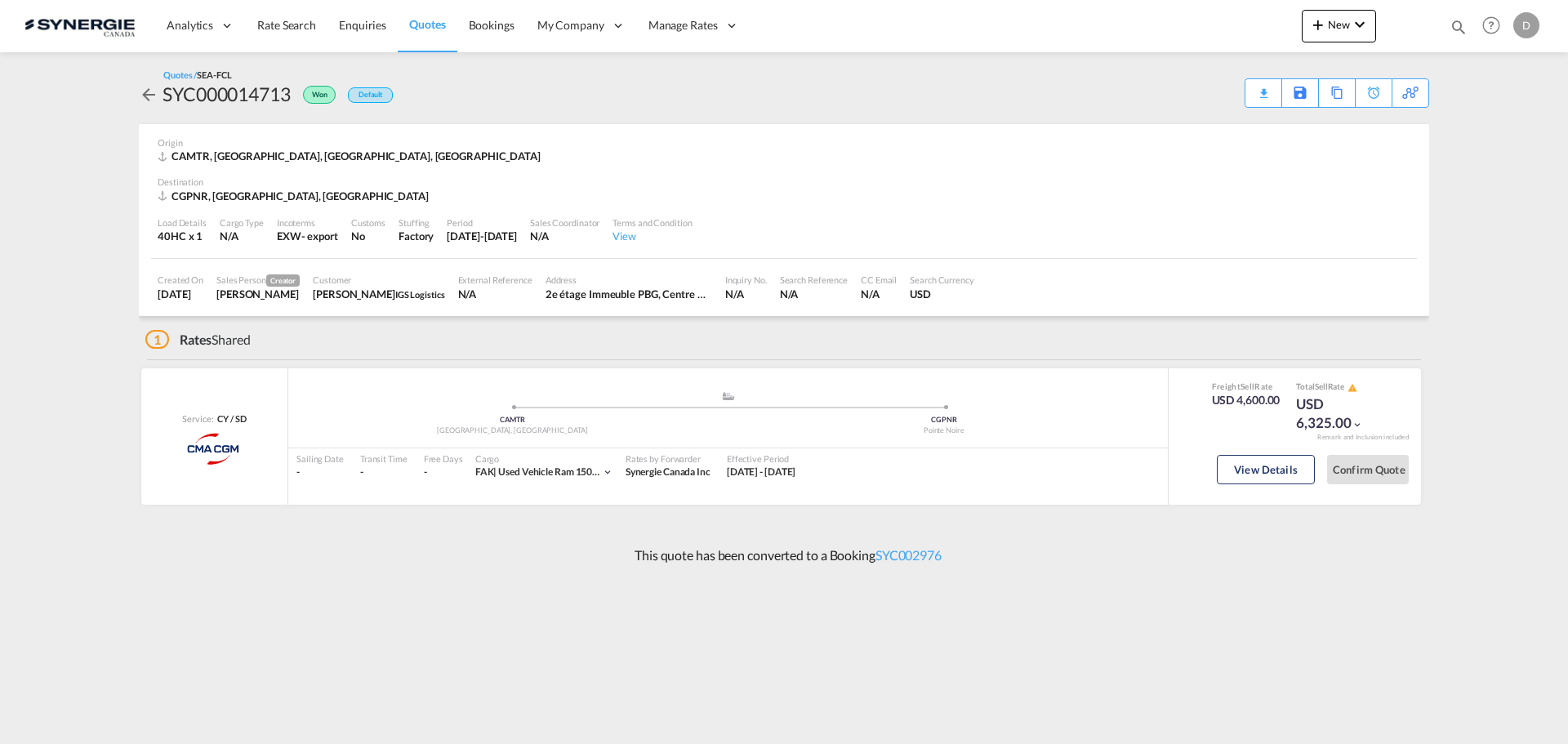
click at [647, 134] on div "Origin CAMTR, Montreal, QC, Americas" at bounding box center [784, 150] width 1253 height 53
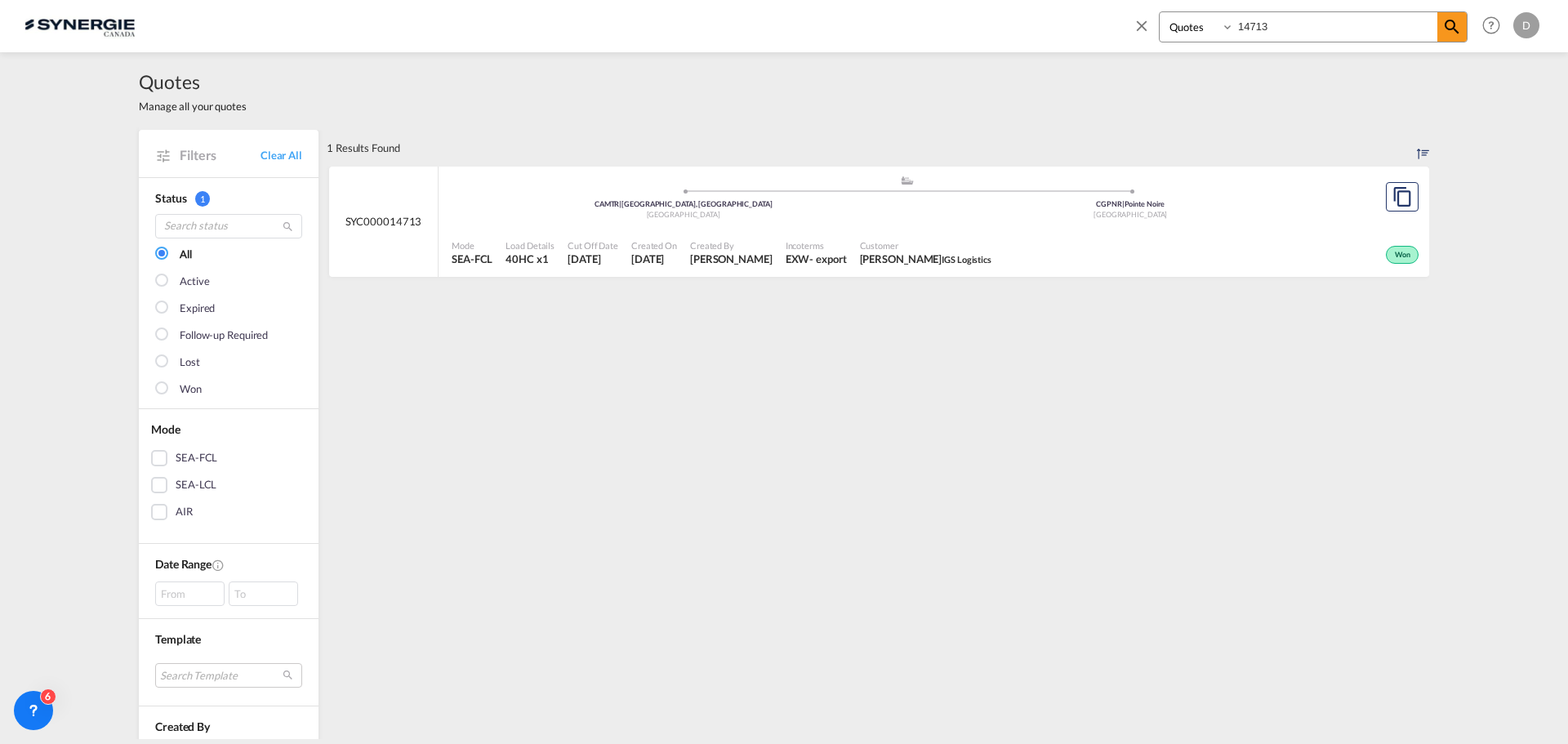
select select "Quotes"
click at [698, 70] on div "Quotes Manage all your quotes" at bounding box center [784, 91] width 1290 height 78
click at [1146, 23] on md-icon "icon-close" at bounding box center [1141, 25] width 18 height 18
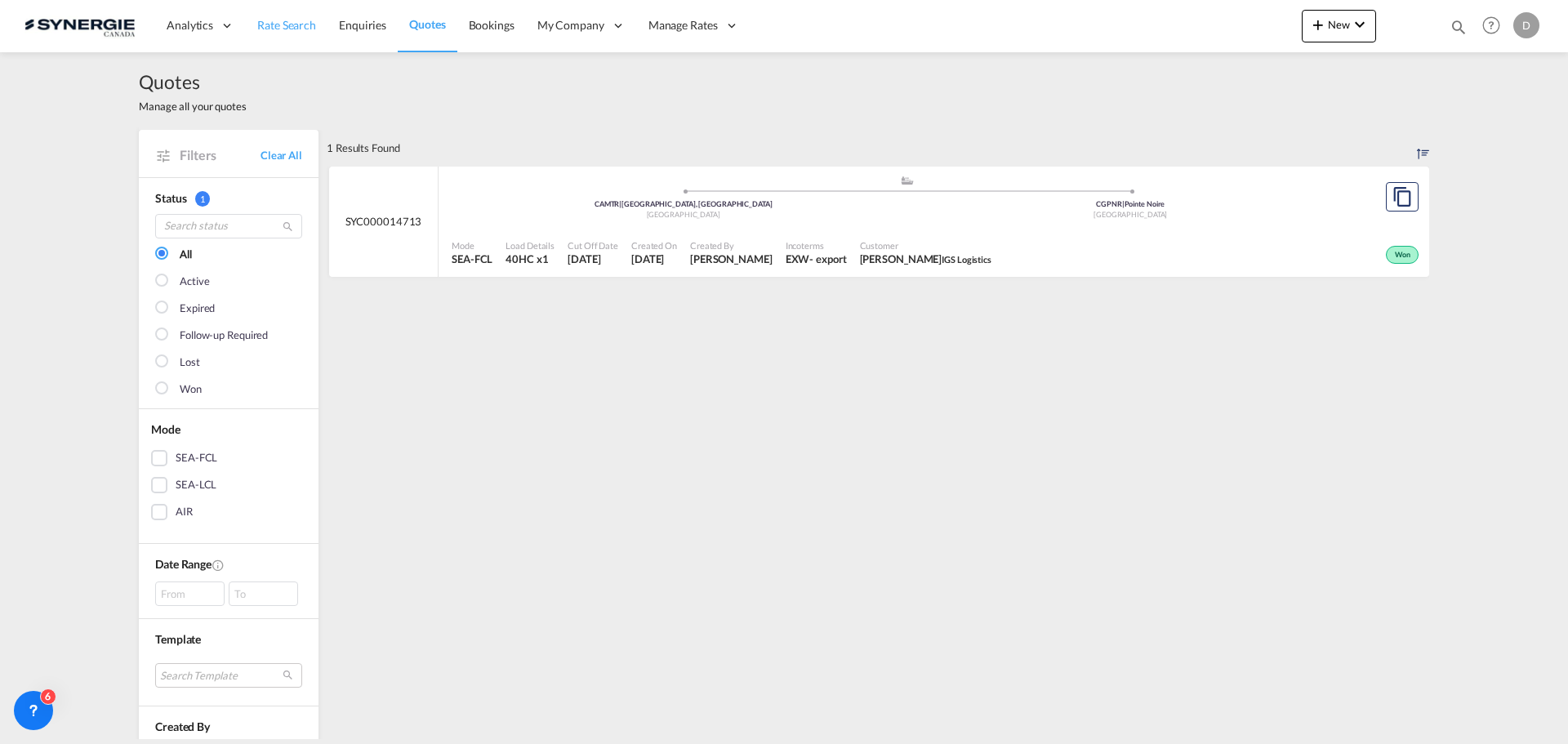
click at [289, 25] on span "Rate Search" at bounding box center [286, 25] width 59 height 14
